Goal: Check status: Check status

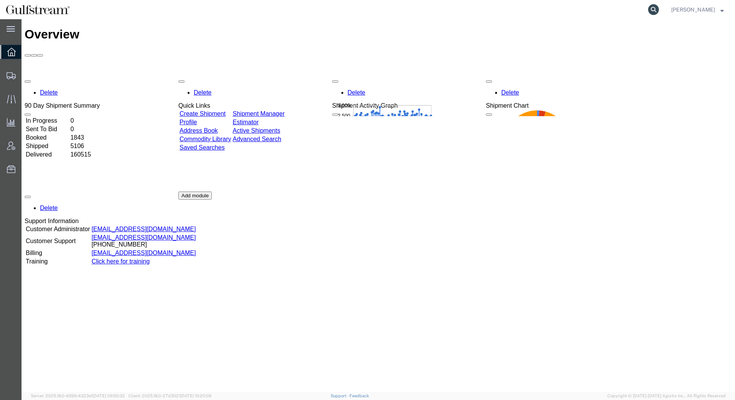
click at [655, 12] on icon at bounding box center [654, 9] width 11 height 11
paste input "451408218251"
type input "451408218251"
click at [656, 9] on icon at bounding box center [654, 9] width 11 height 11
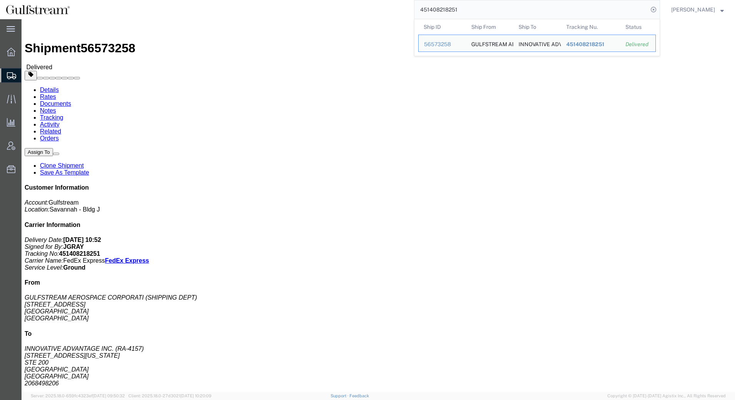
click link "Documents"
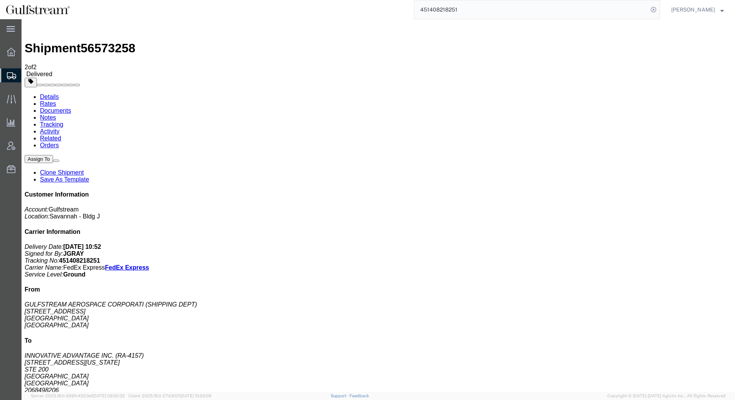
click at [56, 100] on link "Rates" at bounding box center [48, 103] width 16 height 7
